Goal: Task Accomplishment & Management: Use online tool/utility

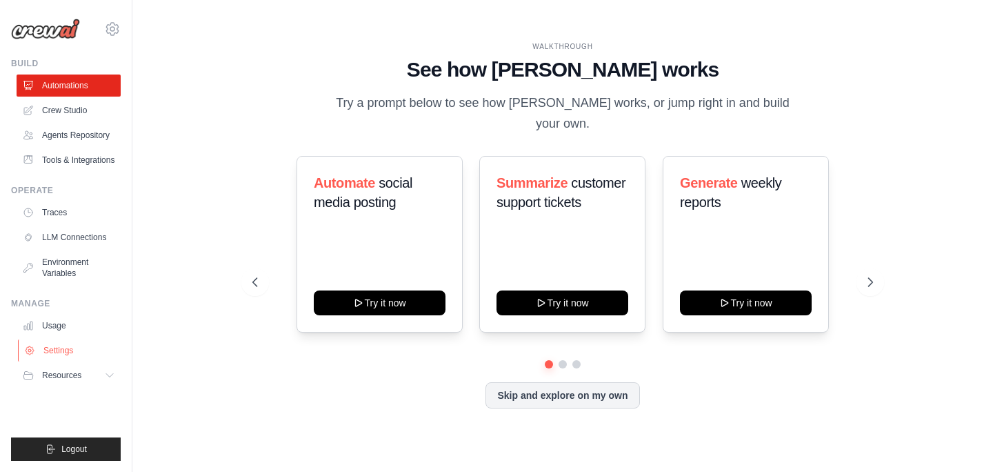
click at [65, 353] on link "Settings" at bounding box center [70, 350] width 104 height 22
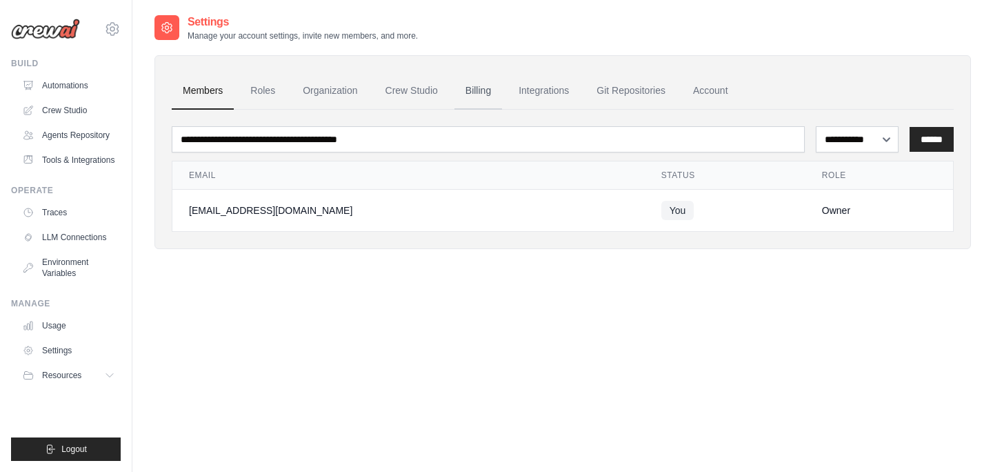
click at [477, 90] on link "Billing" at bounding box center [479, 90] width 48 height 37
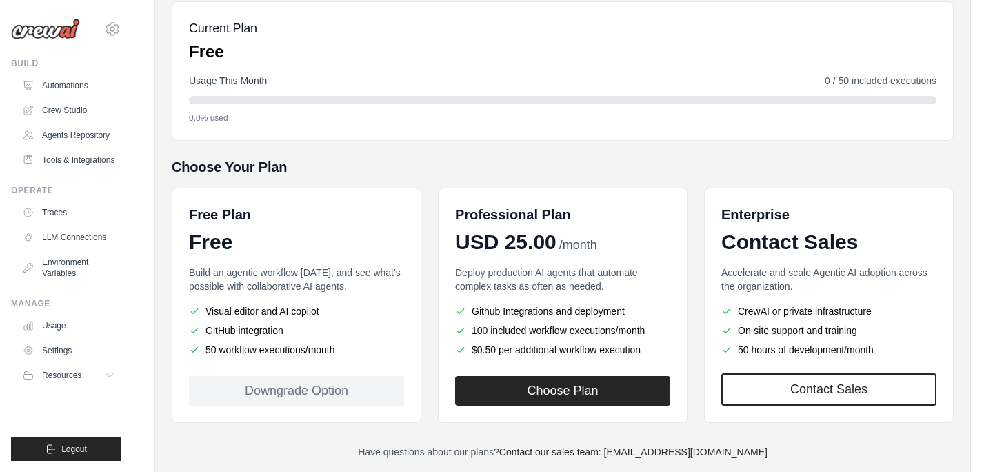
scroll to position [170, 0]
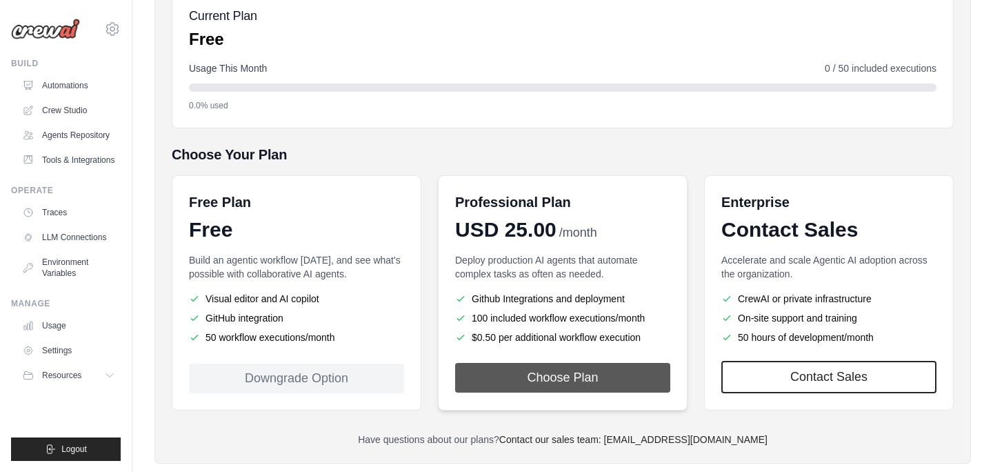
click at [570, 376] on button "Choose Plan" at bounding box center [562, 378] width 215 height 30
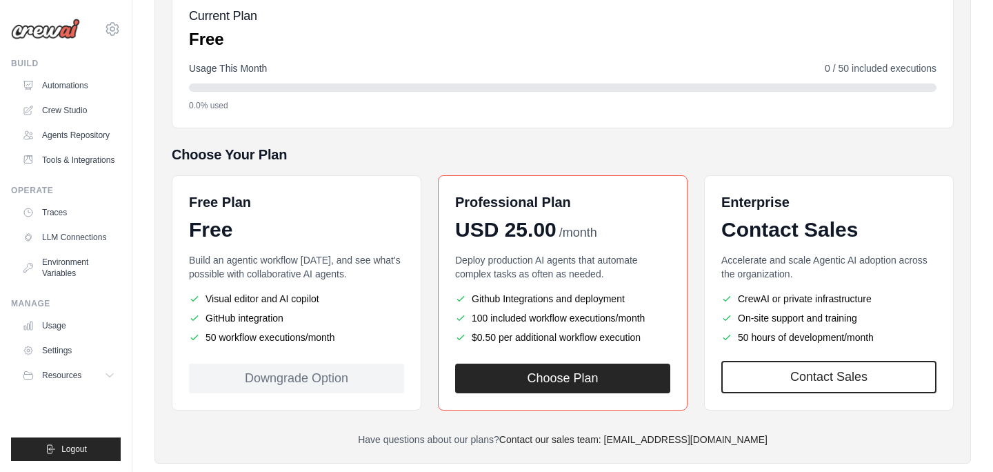
click at [330, 311] on li "GitHub integration" at bounding box center [296, 318] width 215 height 14
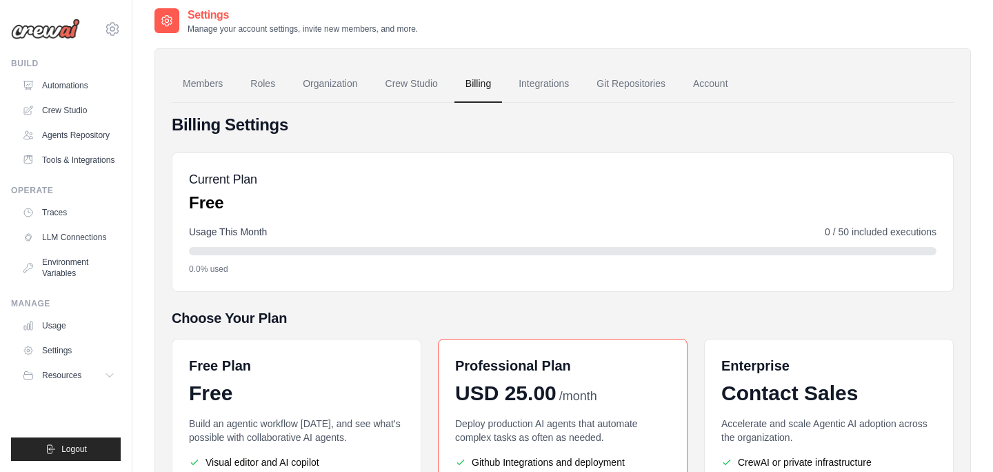
scroll to position [0, 0]
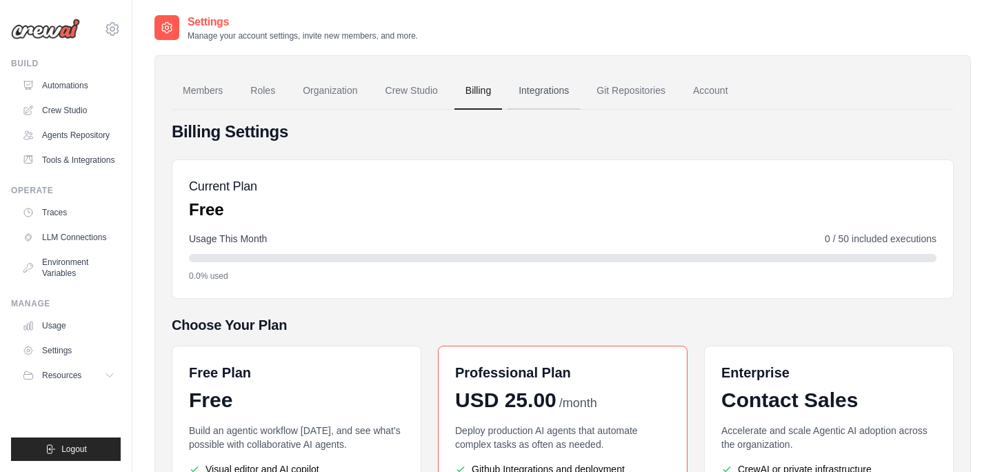
click at [537, 95] on link "Integrations" at bounding box center [544, 90] width 72 height 37
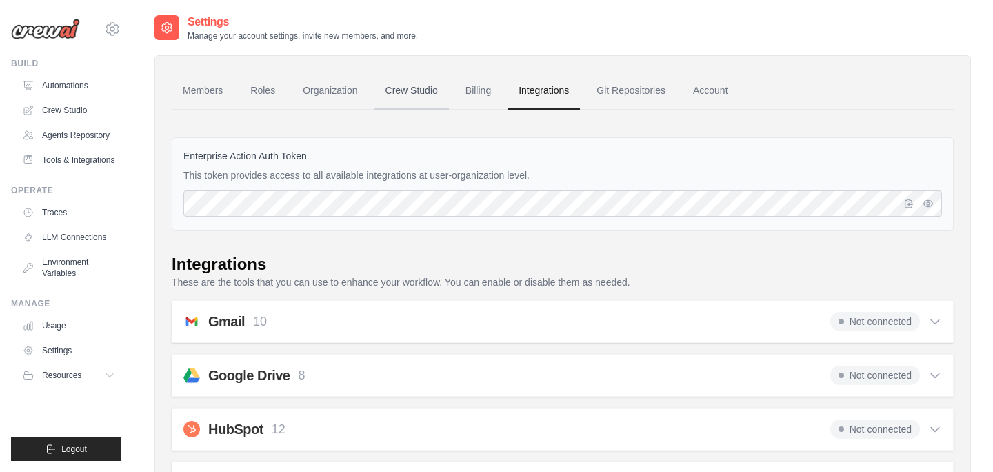
click at [408, 95] on link "Crew Studio" at bounding box center [412, 90] width 75 height 37
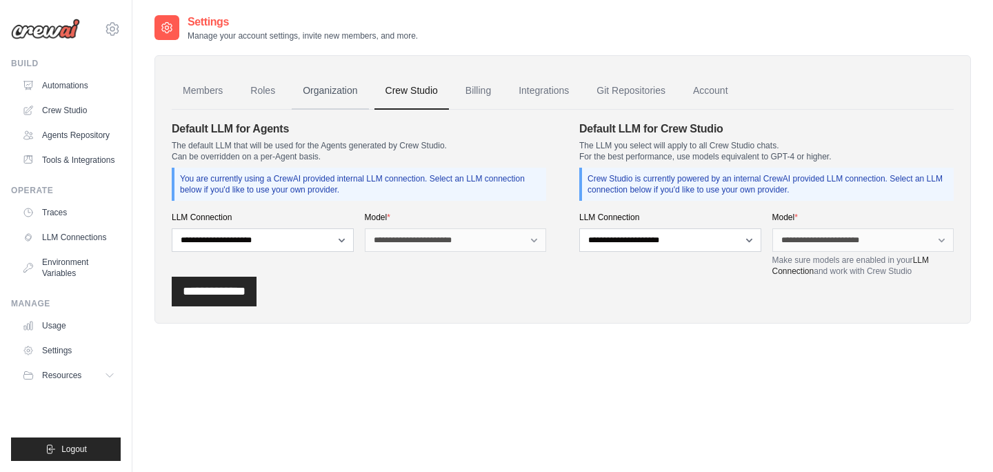
click at [333, 94] on link "Organization" at bounding box center [330, 90] width 77 height 37
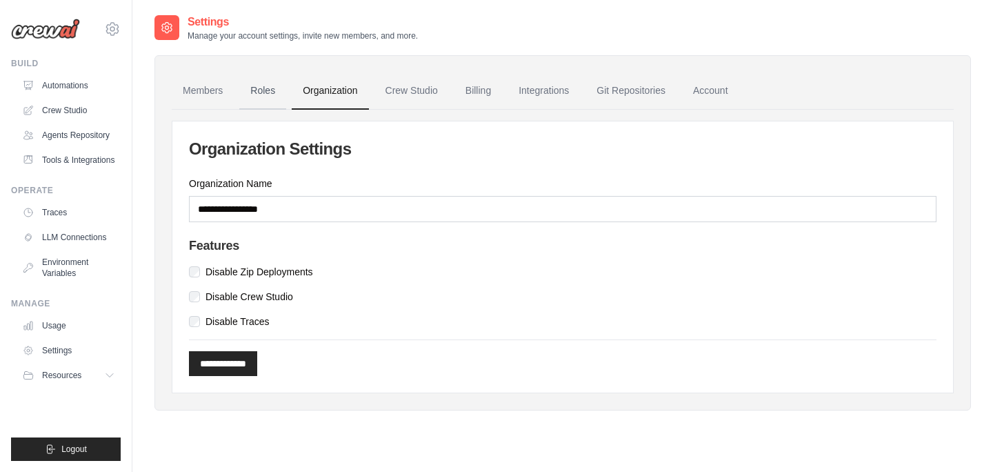
click at [268, 91] on link "Roles" at bounding box center [262, 90] width 47 height 37
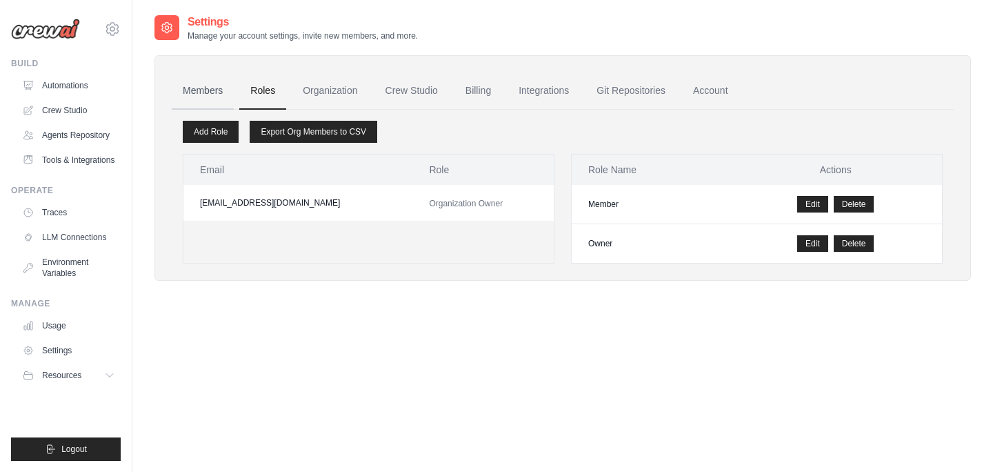
click at [206, 94] on link "Members" at bounding box center [203, 90] width 62 height 37
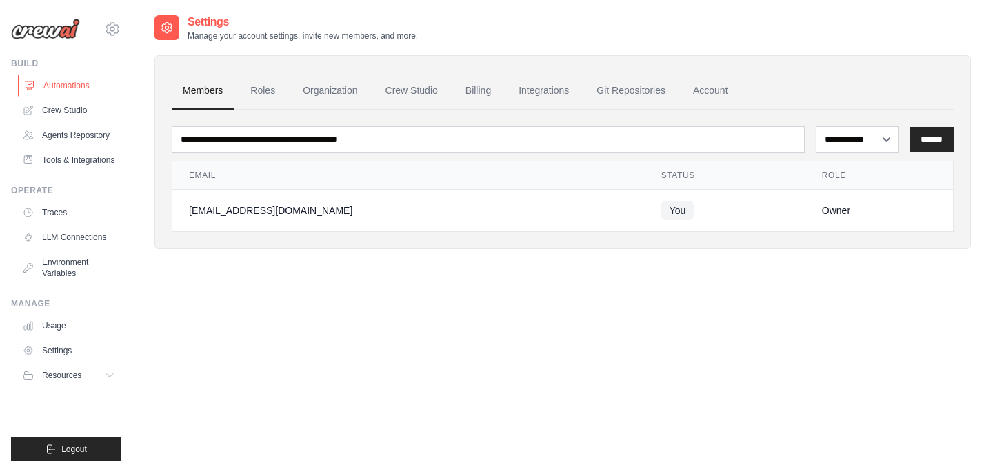
click at [74, 88] on link "Automations" at bounding box center [70, 86] width 104 height 22
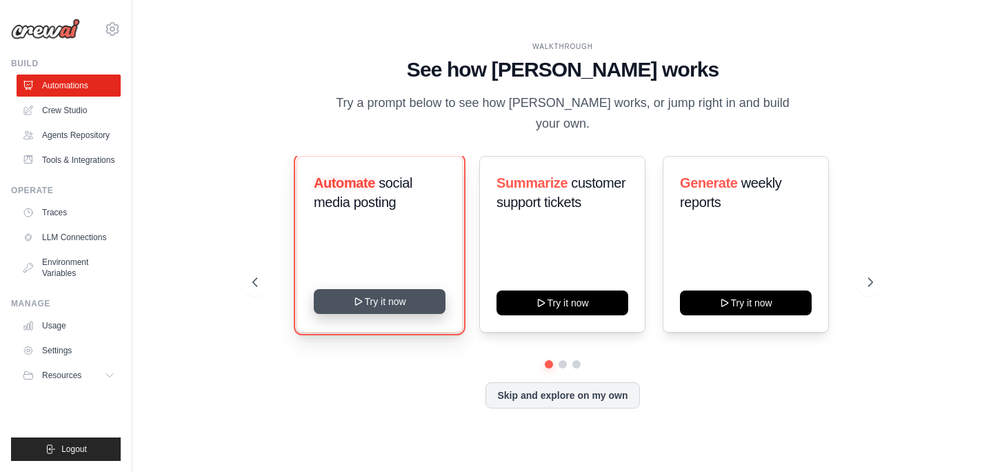
click at [388, 295] on button "Try it now" at bounding box center [380, 301] width 132 height 25
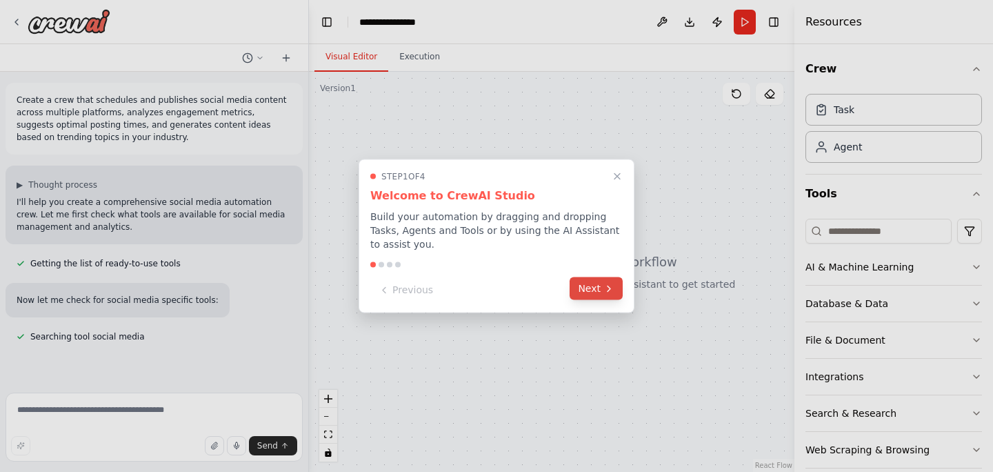
click at [591, 289] on button "Next" at bounding box center [596, 288] width 53 height 23
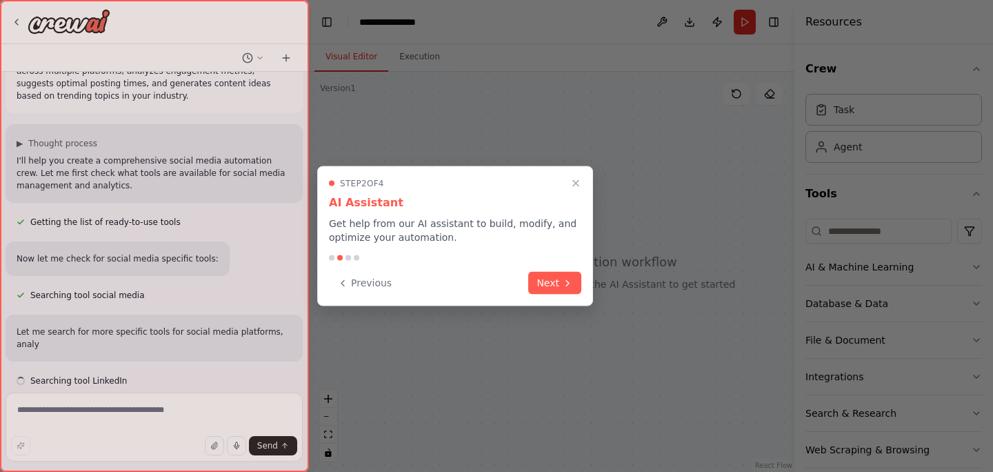
scroll to position [54, 0]
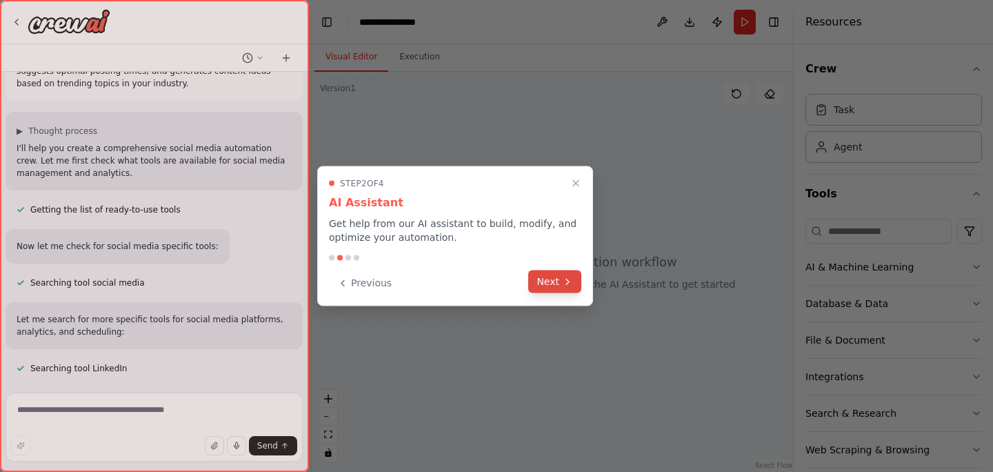
click at [562, 286] on icon at bounding box center [567, 281] width 11 height 11
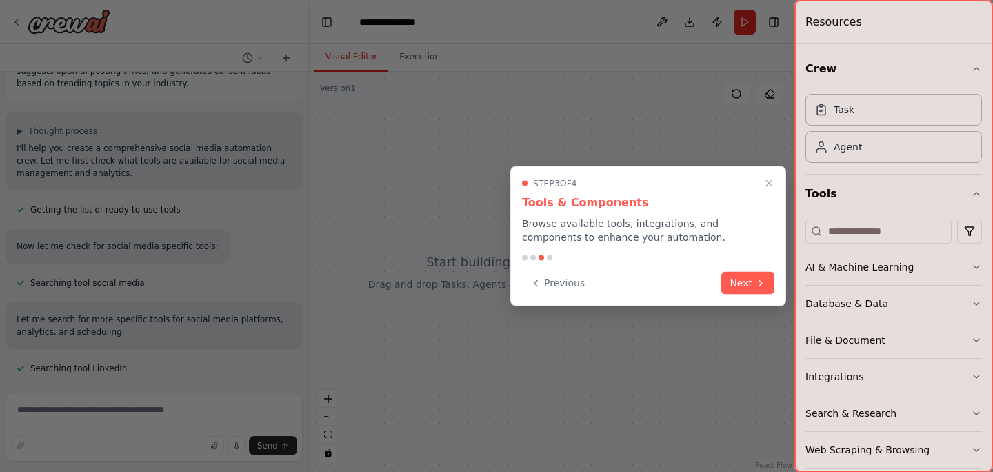
scroll to position [81, 0]
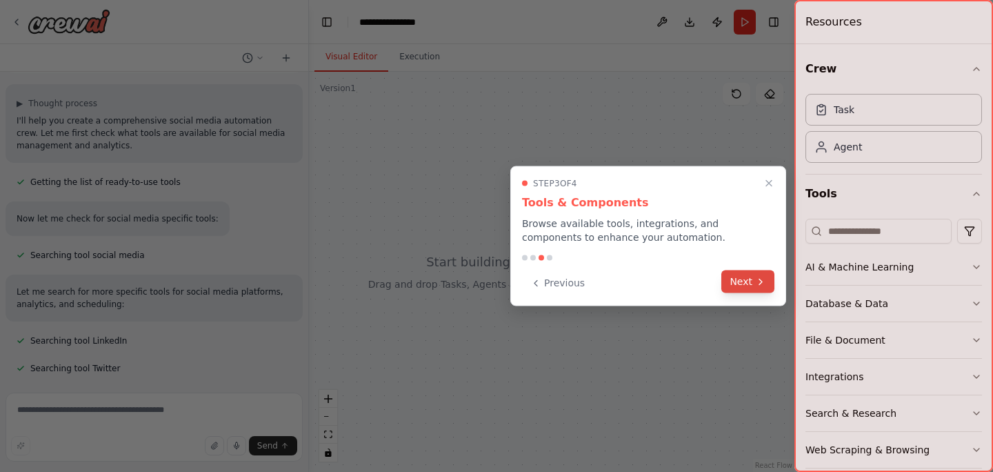
click at [745, 283] on button "Next" at bounding box center [748, 281] width 53 height 23
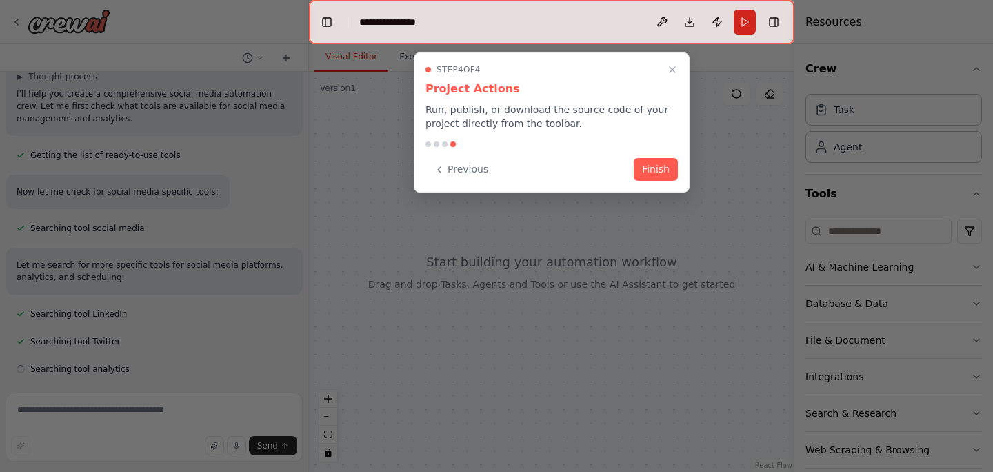
scroll to position [109, 0]
click at [658, 175] on button "Finish" at bounding box center [656, 168] width 44 height 23
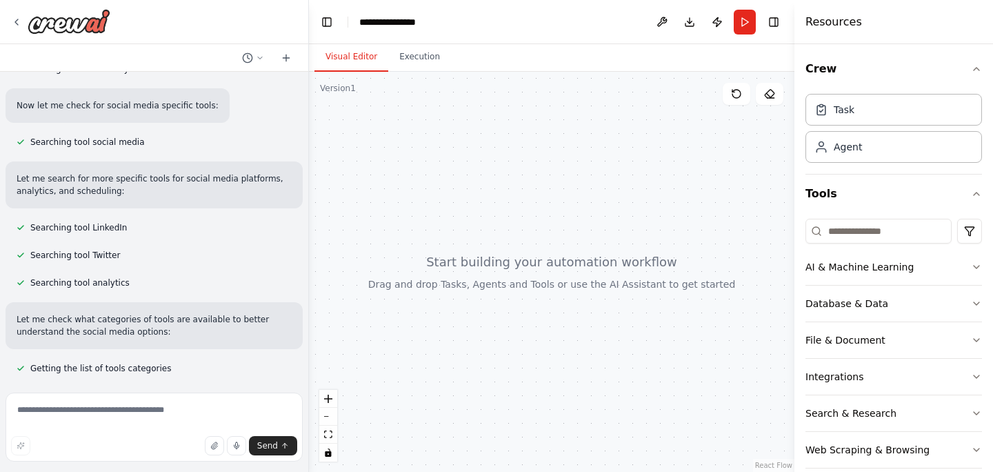
scroll to position [222, 0]
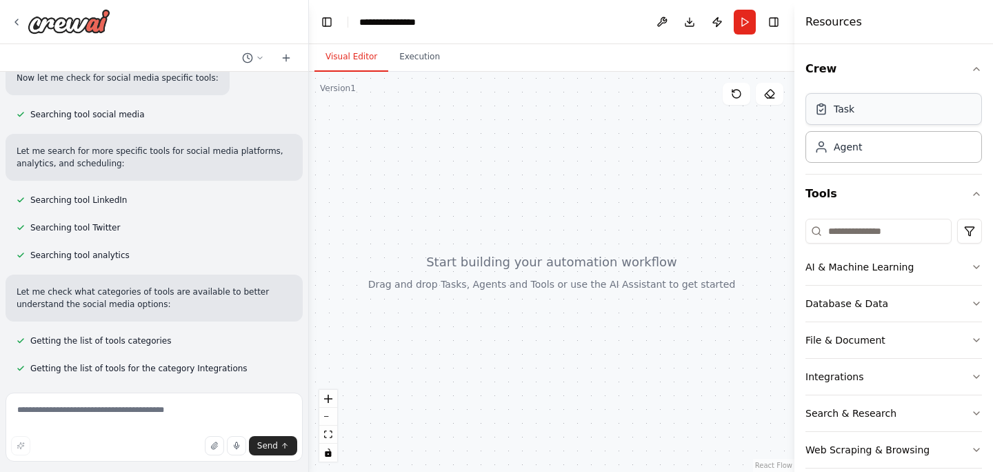
click at [877, 115] on div "Task" at bounding box center [894, 109] width 177 height 32
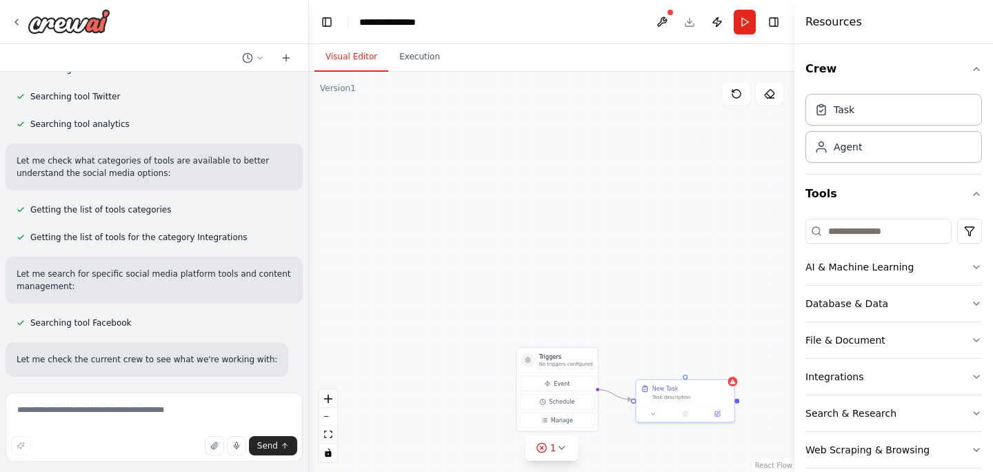
scroll to position [381, 0]
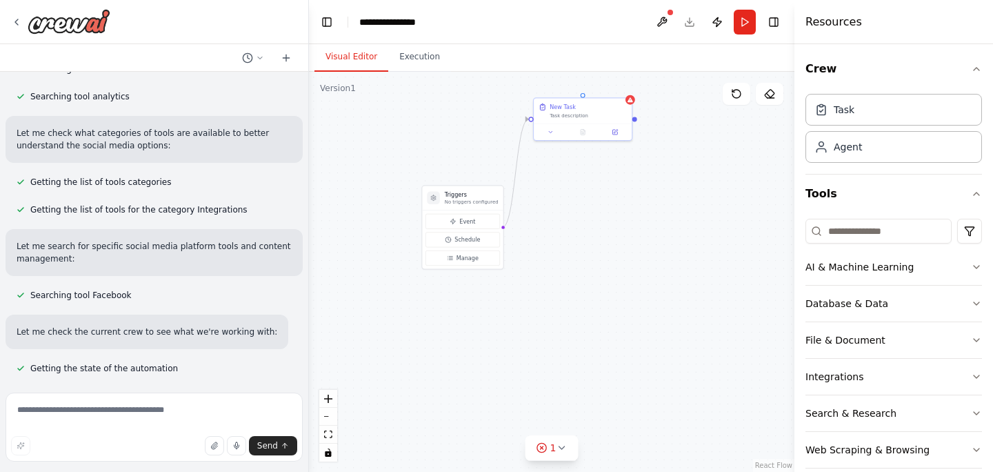
drag, startPoint x: 616, startPoint y: 363, endPoint x: 520, endPoint y: 201, distance: 188.3
click at [520, 201] on div "Triggers No triggers configured Event Schedule Manage New Task Task description" at bounding box center [552, 272] width 486 height 400
click at [602, 235] on div "Triggers No triggers configured Event Schedule Manage New Task Task description" at bounding box center [552, 272] width 486 height 400
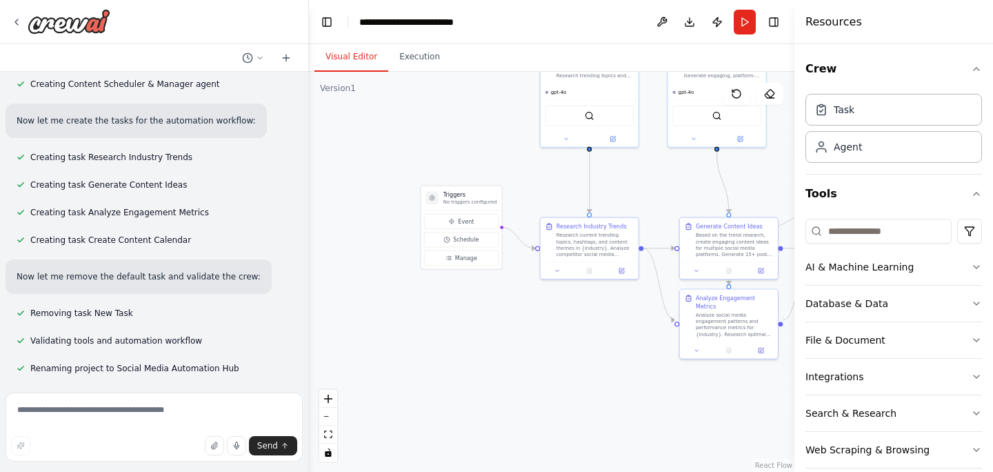
scroll to position [1138, 0]
